Goal: Transaction & Acquisition: Purchase product/service

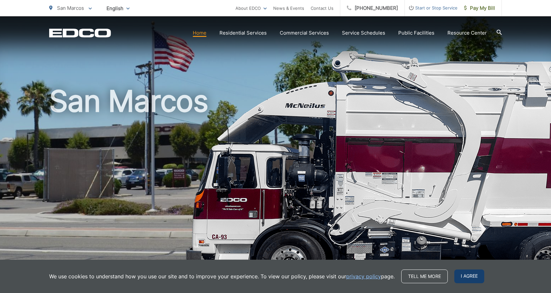
click at [472, 275] on span "I agree" at bounding box center [470, 276] width 30 height 14
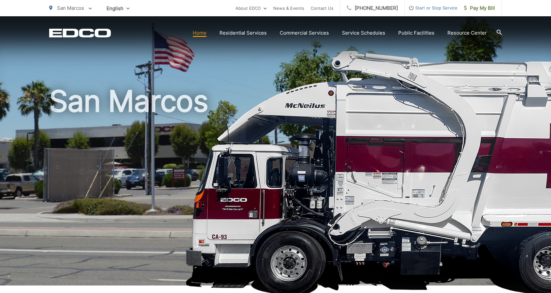
click at [465, 70] on div "San Marcos" at bounding box center [275, 150] width 453 height 269
click at [79, 34] on icon "EDCD logo. Return to the homepage." at bounding box center [80, 33] width 62 height 8
click at [476, 7] on span "Pay My Bill" at bounding box center [479, 8] width 31 height 8
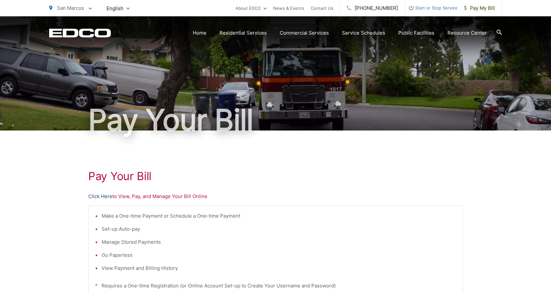
click at [96, 194] on link "Click Here" at bounding box center [100, 196] width 24 height 8
